Goal: Find specific page/section

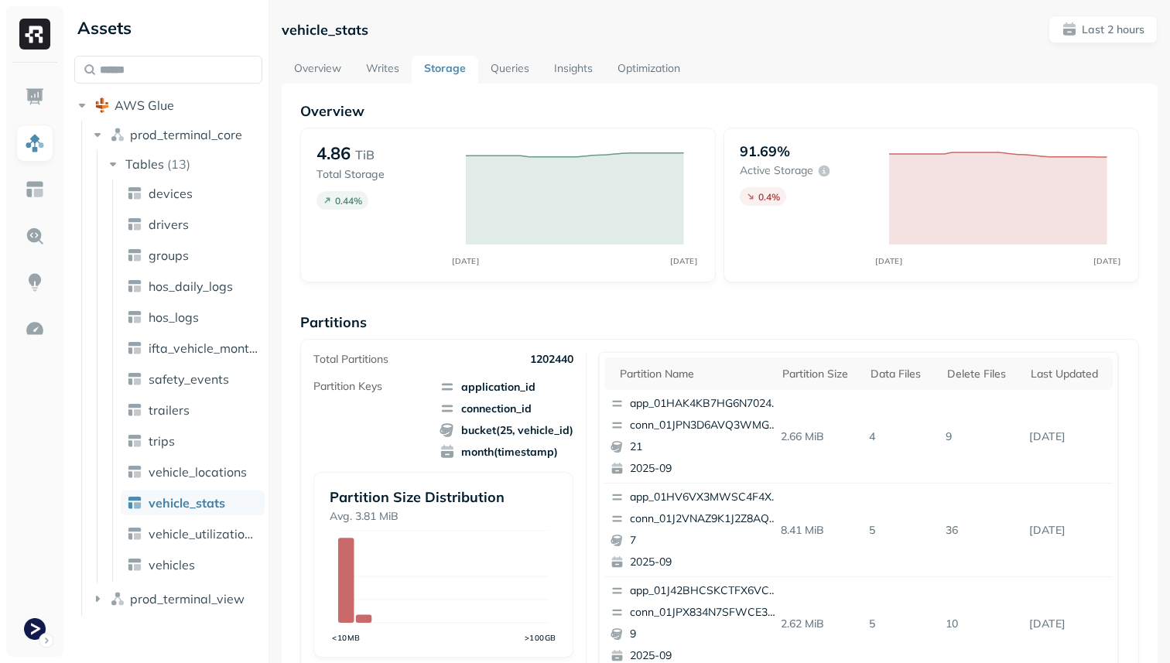
click at [638, 54] on div "vehicle_stats Last 2 hours Overview Writes Storage Queries Insights Optimizatio…" at bounding box center [720, 598] width 876 height 1167
click at [638, 62] on link "Optimization" at bounding box center [648, 70] width 87 height 28
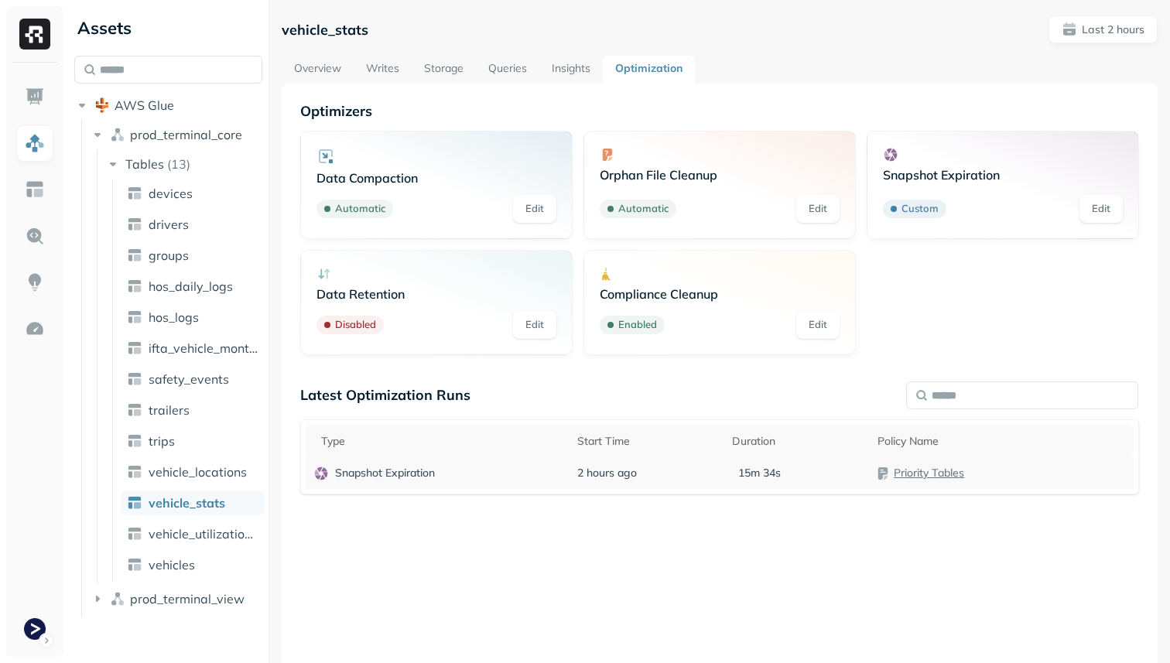
click at [540, 478] on div "Snapshot Expiration" at bounding box center [437, 473] width 248 height 15
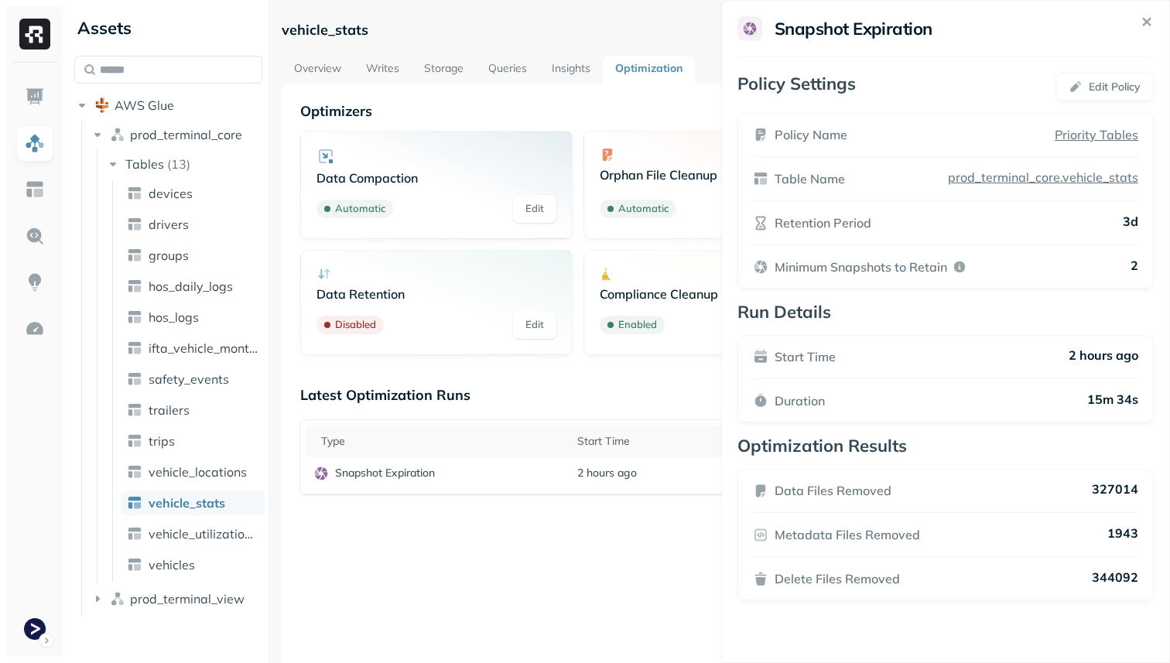
click at [604, 548] on html "Assets AWS Glue prod_terminal_core Tables ( 13 ) devices drivers groups hos_dai…" at bounding box center [585, 331] width 1170 height 663
